Goal: Navigation & Orientation: Find specific page/section

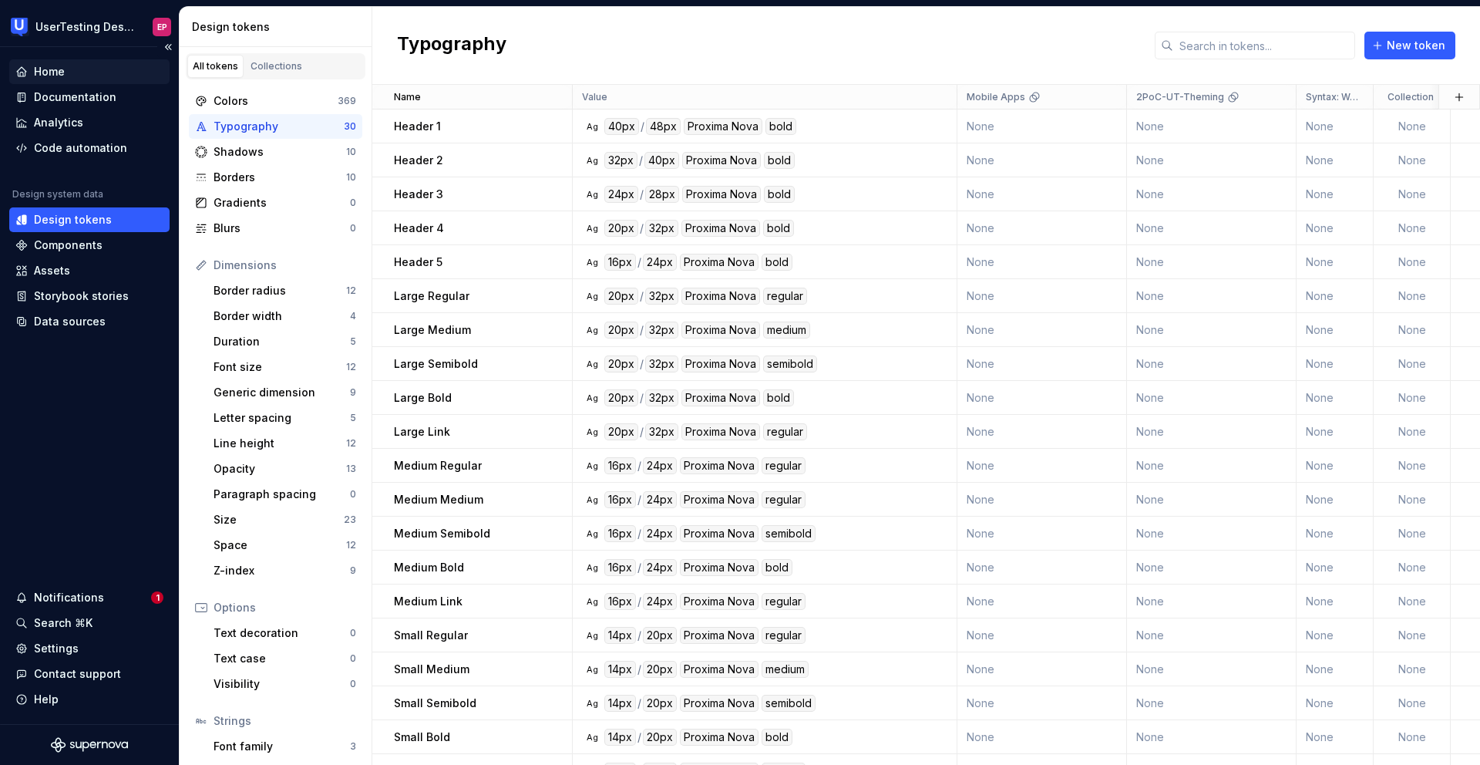
click at [59, 65] on div "Home" at bounding box center [49, 71] width 31 height 15
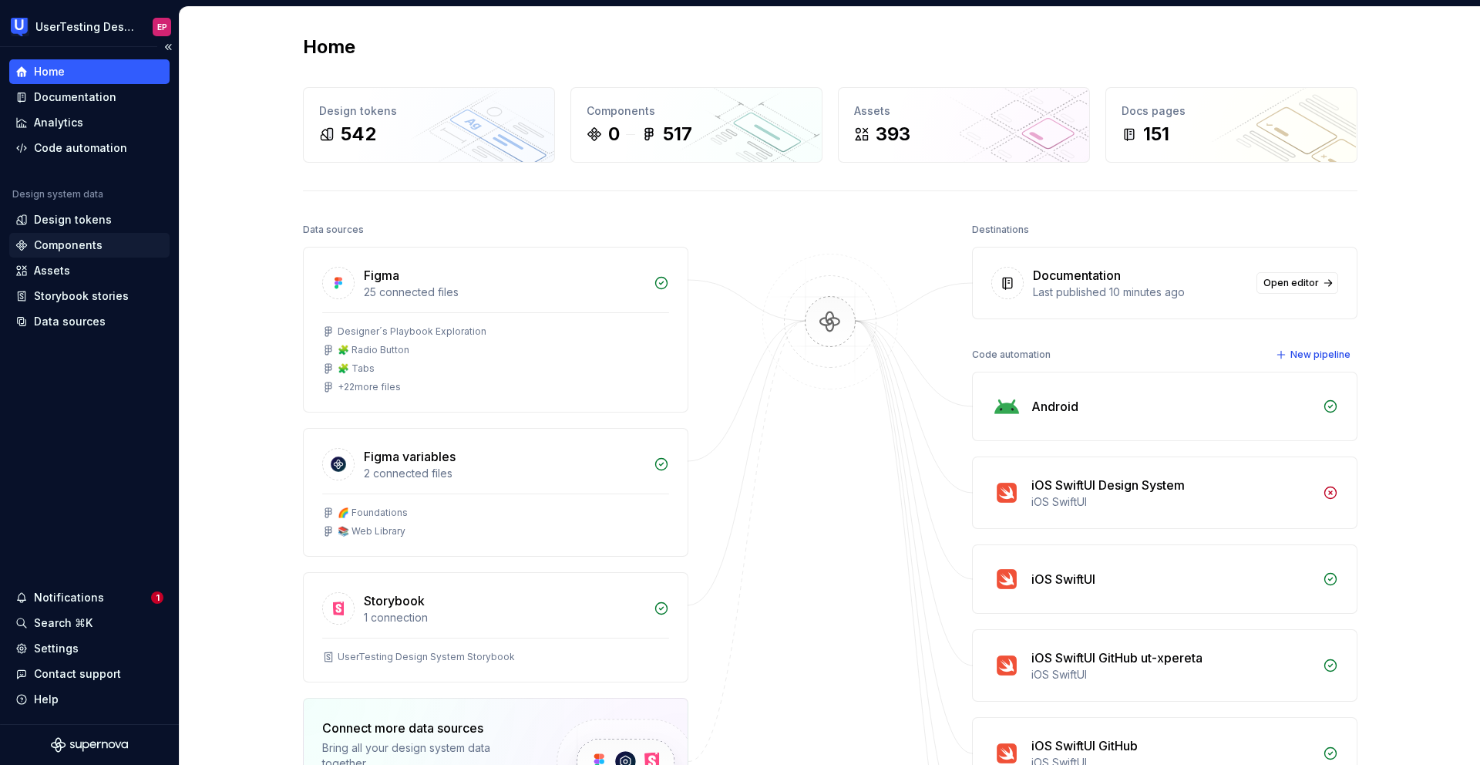
click at [83, 242] on div "Components" at bounding box center [68, 244] width 69 height 15
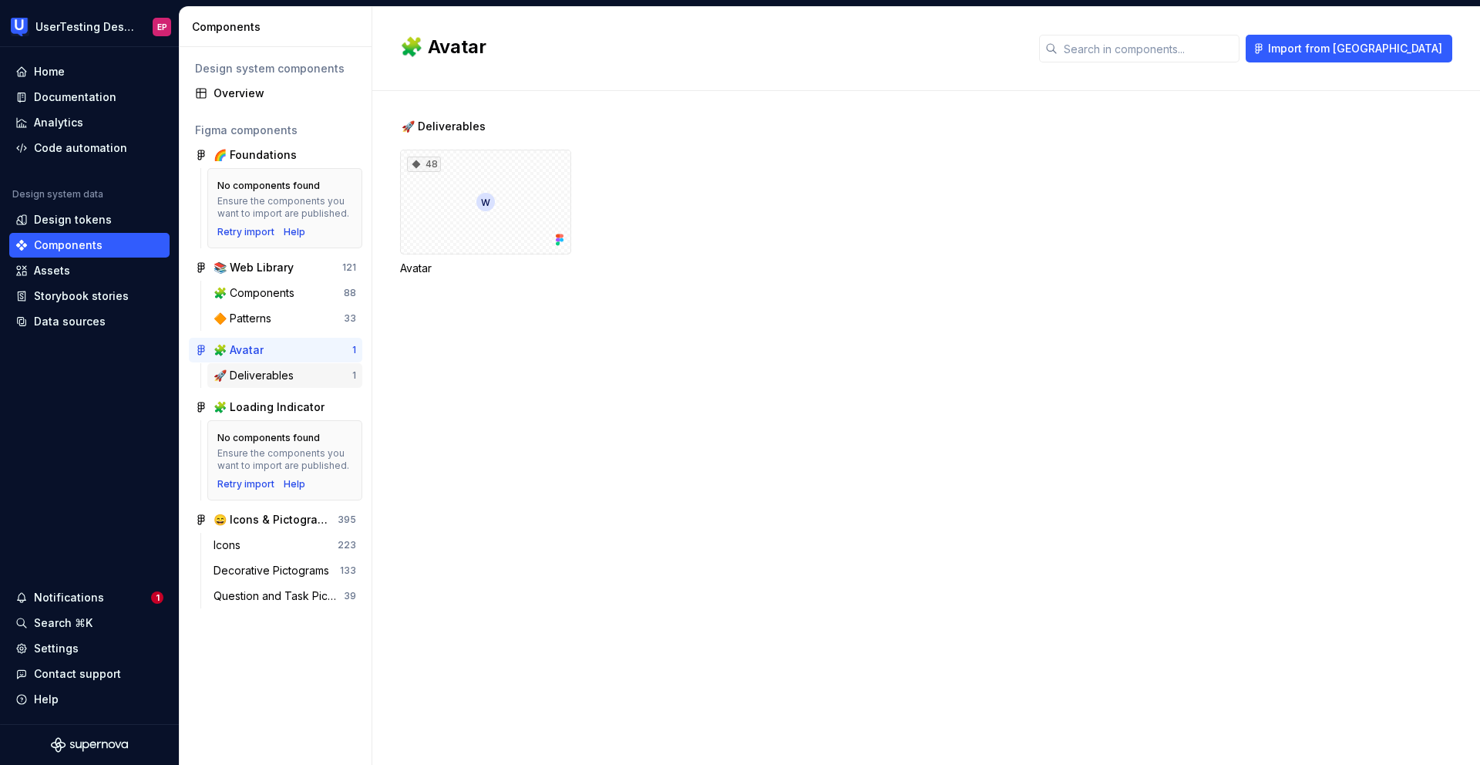
click at [259, 368] on div "🚀 Deliverables" at bounding box center [256, 375] width 86 height 15
click at [266, 297] on div "🧩 Components" at bounding box center [256, 292] width 87 height 15
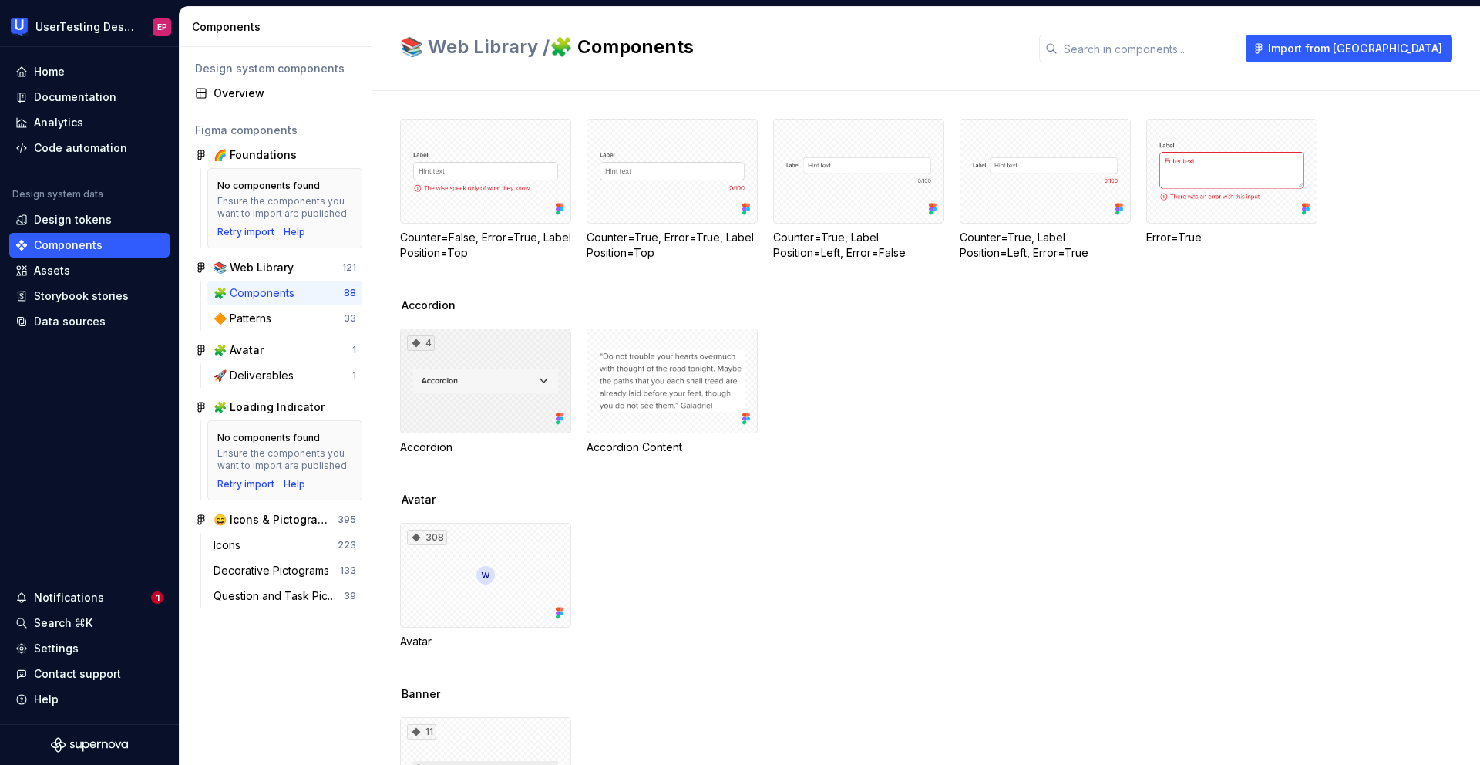
click at [507, 410] on div "4" at bounding box center [485, 380] width 171 height 105
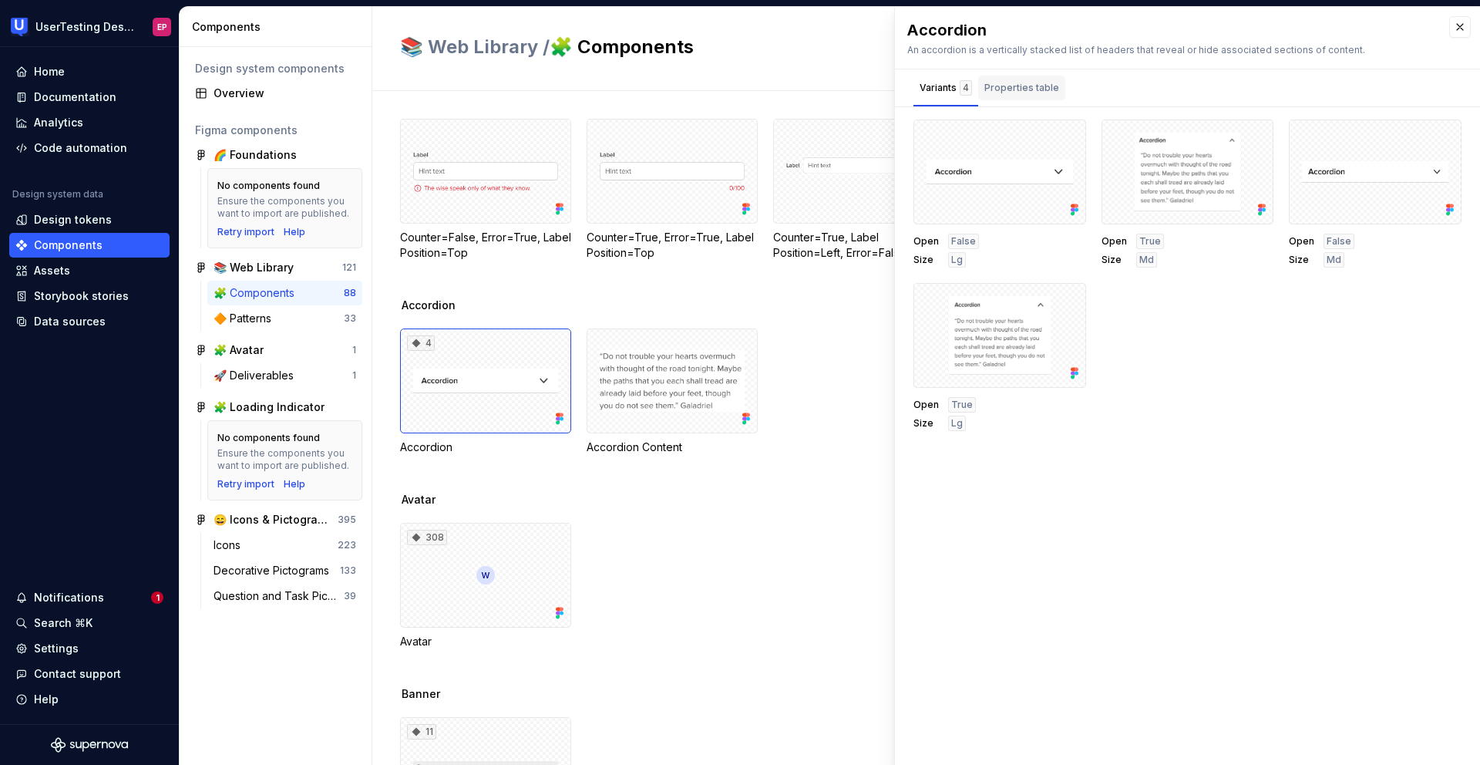
click at [1038, 91] on div "Properties table" at bounding box center [1021, 87] width 75 height 15
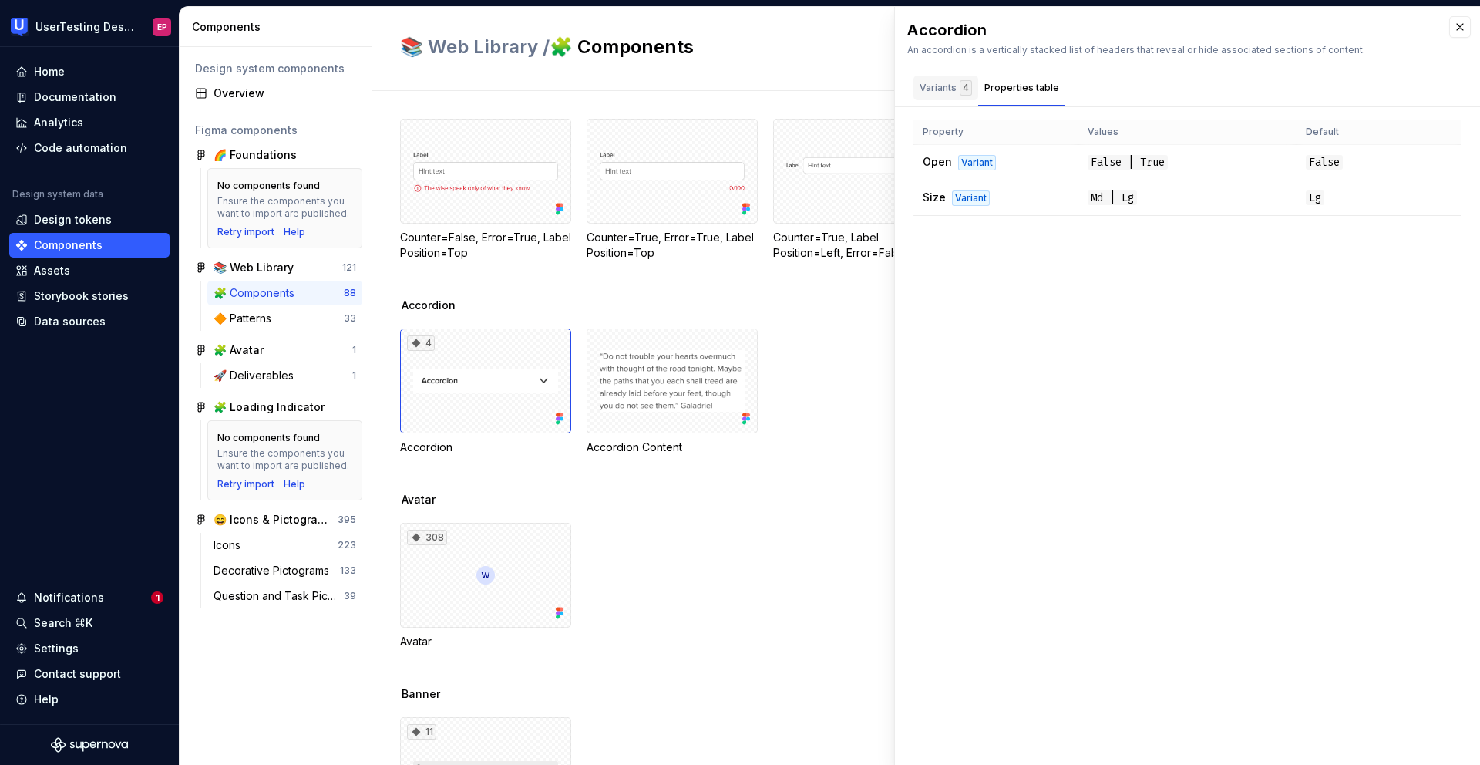
click at [929, 79] on div "Variants 4" at bounding box center [945, 88] width 65 height 25
